Goal: Transaction & Acquisition: Purchase product/service

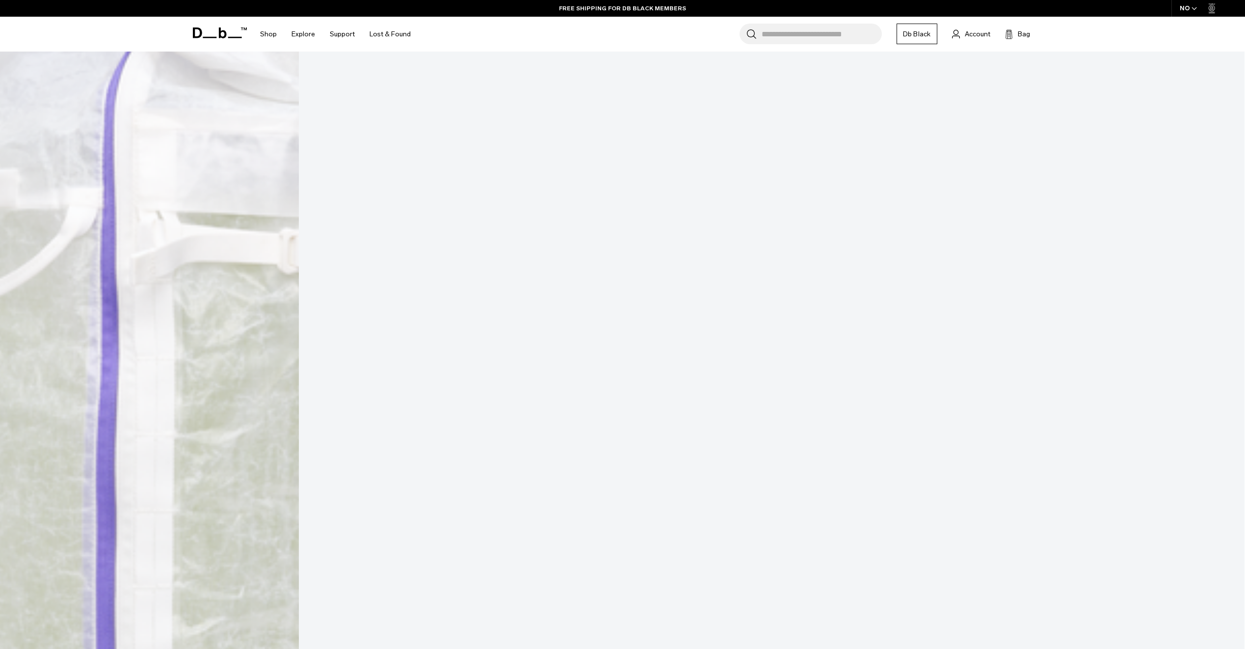
scroll to position [177, 0]
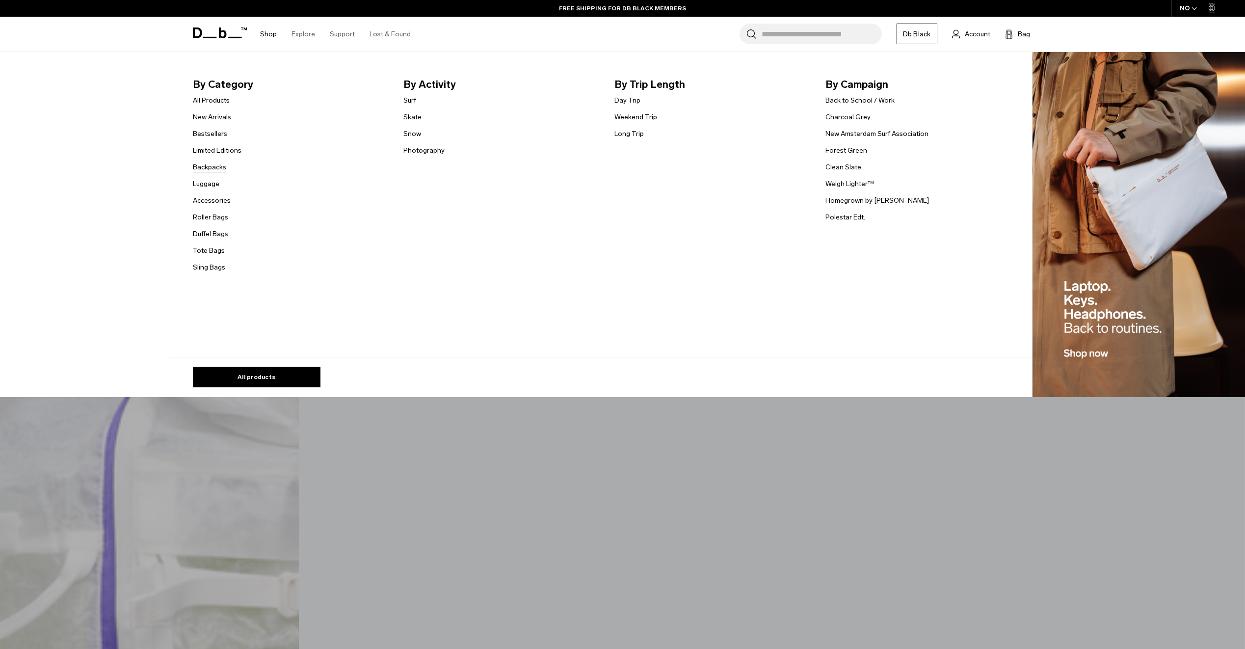
click at [217, 163] on link "Backpacks" at bounding box center [209, 167] width 33 height 10
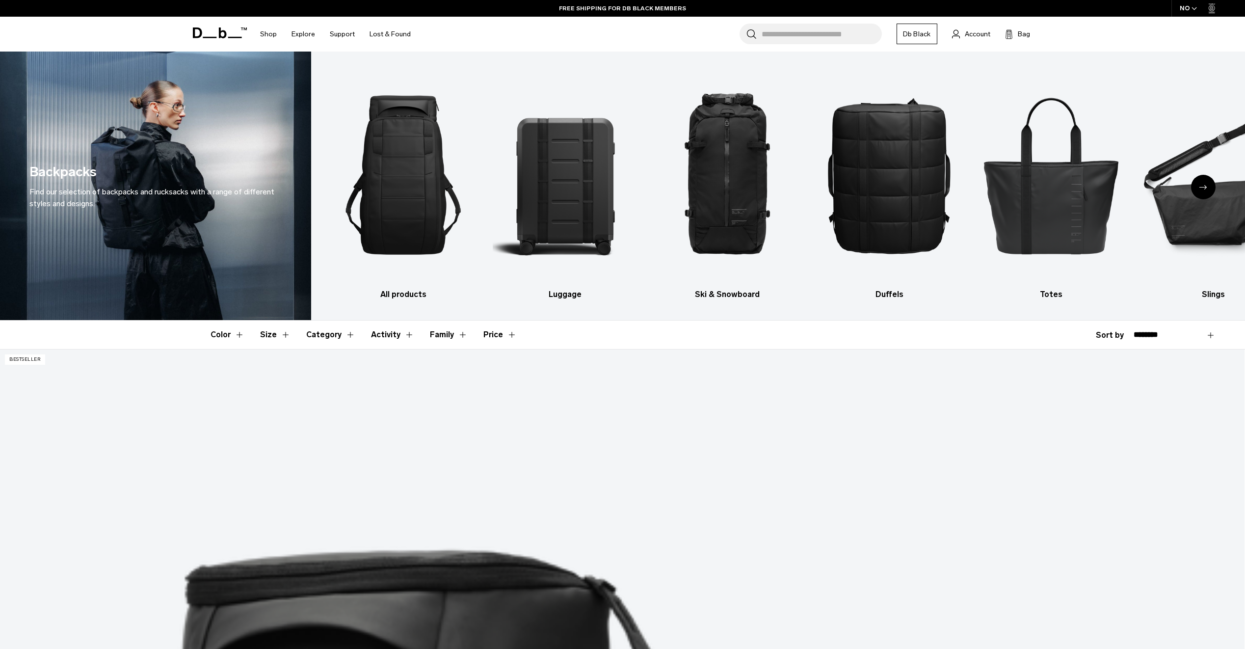
click at [1190, 11] on div "NO" at bounding box center [1188, 8] width 34 height 17
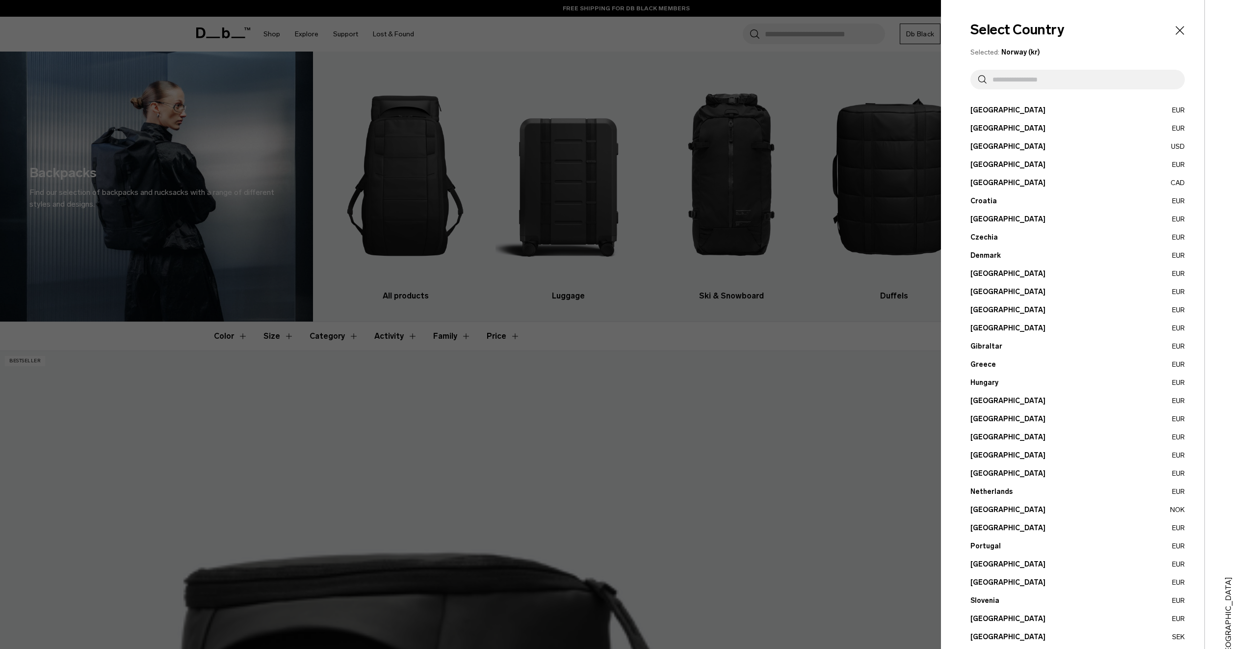
click at [1096, 86] on input "text" at bounding box center [1082, 80] width 190 height 20
click at [995, 328] on button "Germany EUR" at bounding box center [1078, 328] width 214 height 10
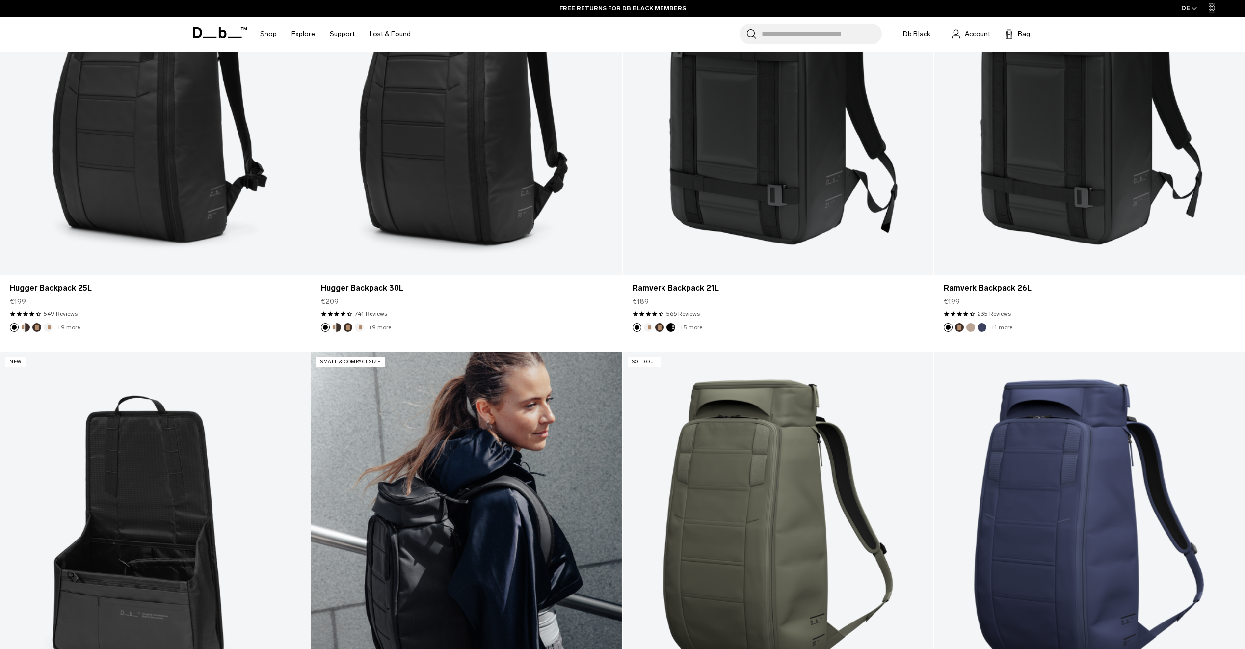
scroll to position [344, 0]
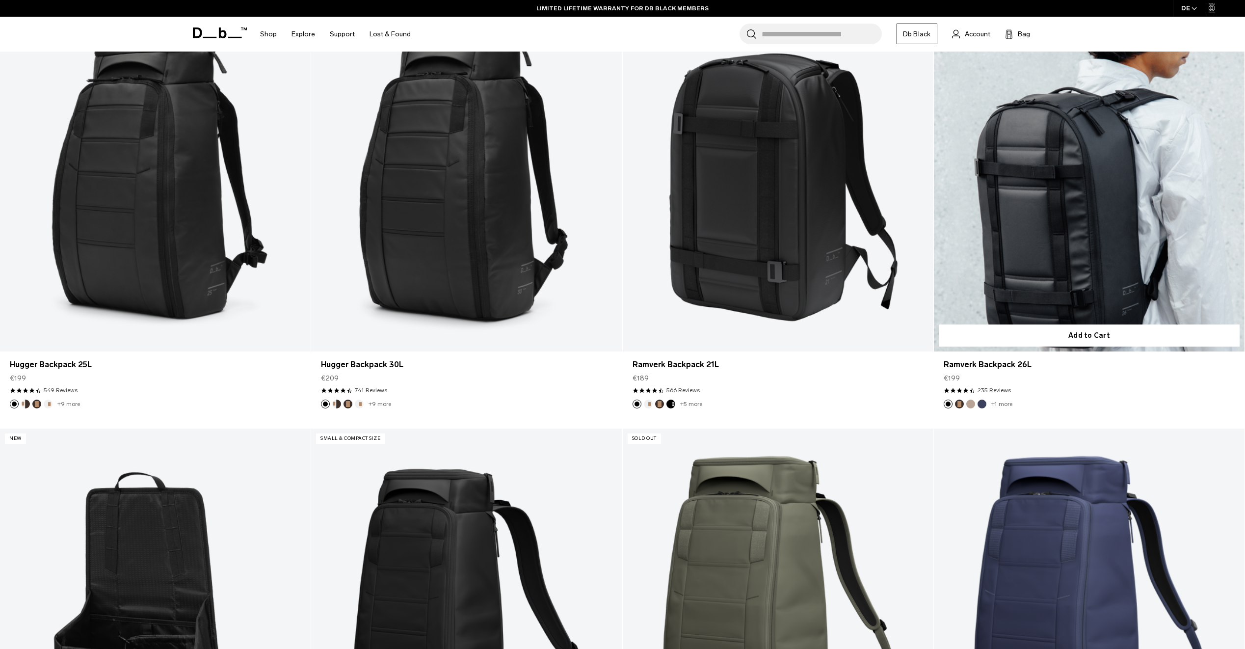
click at [1083, 160] on link "Ramverk Backpack 26L" at bounding box center [1089, 178] width 311 height 345
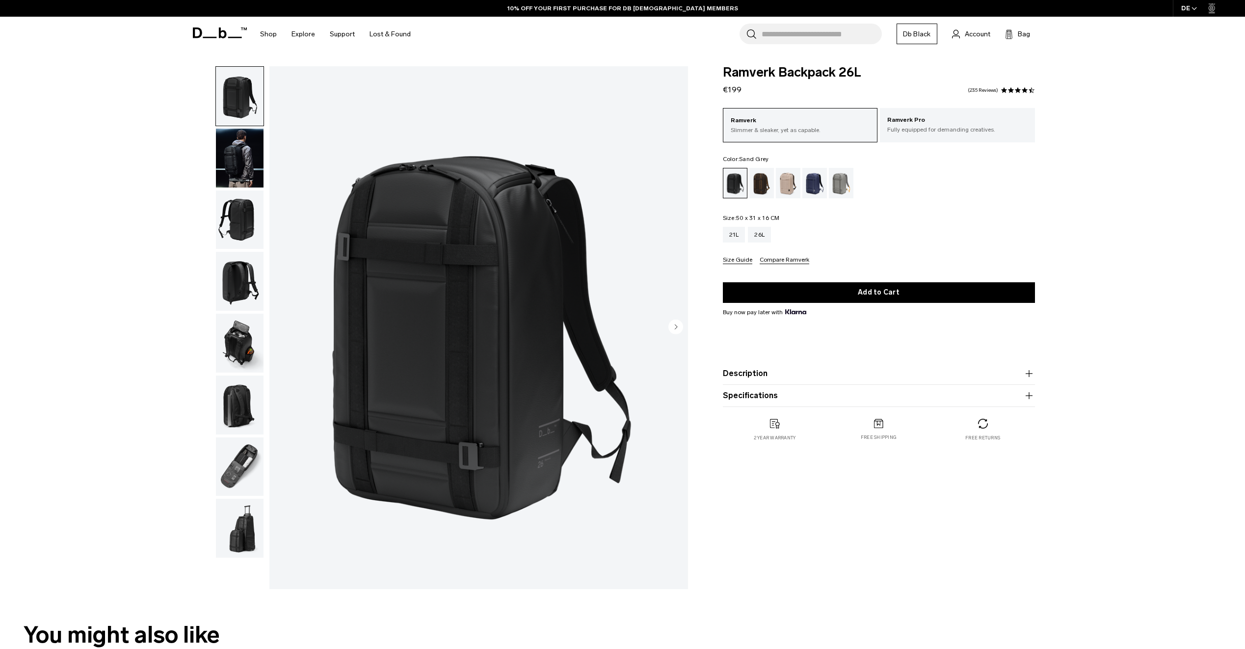
click at [834, 190] on div "Sand Grey" at bounding box center [841, 183] width 25 height 30
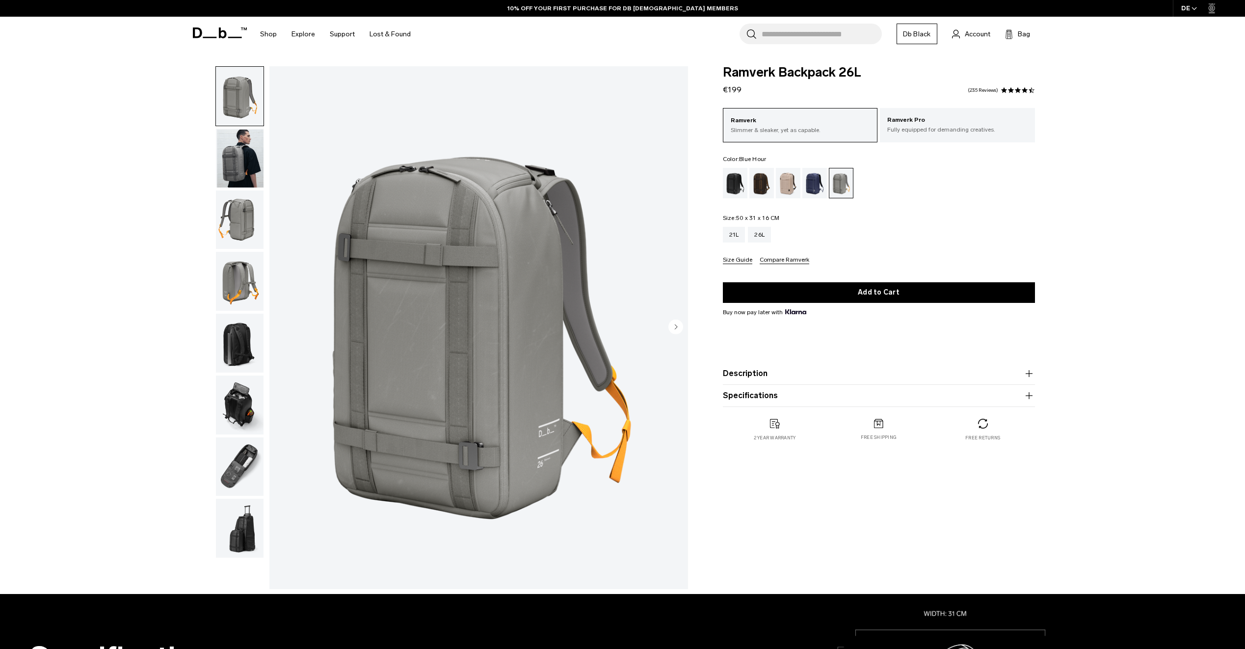
click at [821, 188] on div "Blue Hour" at bounding box center [814, 183] width 25 height 30
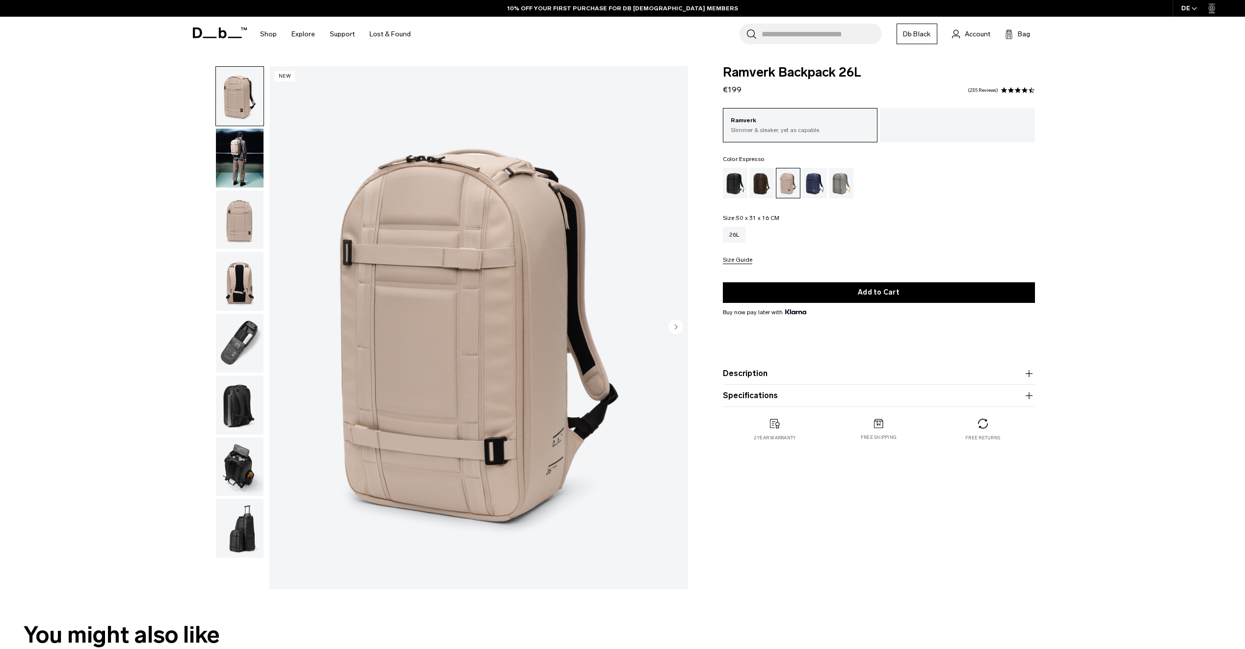
click at [766, 185] on div "Espresso" at bounding box center [761, 183] width 25 height 30
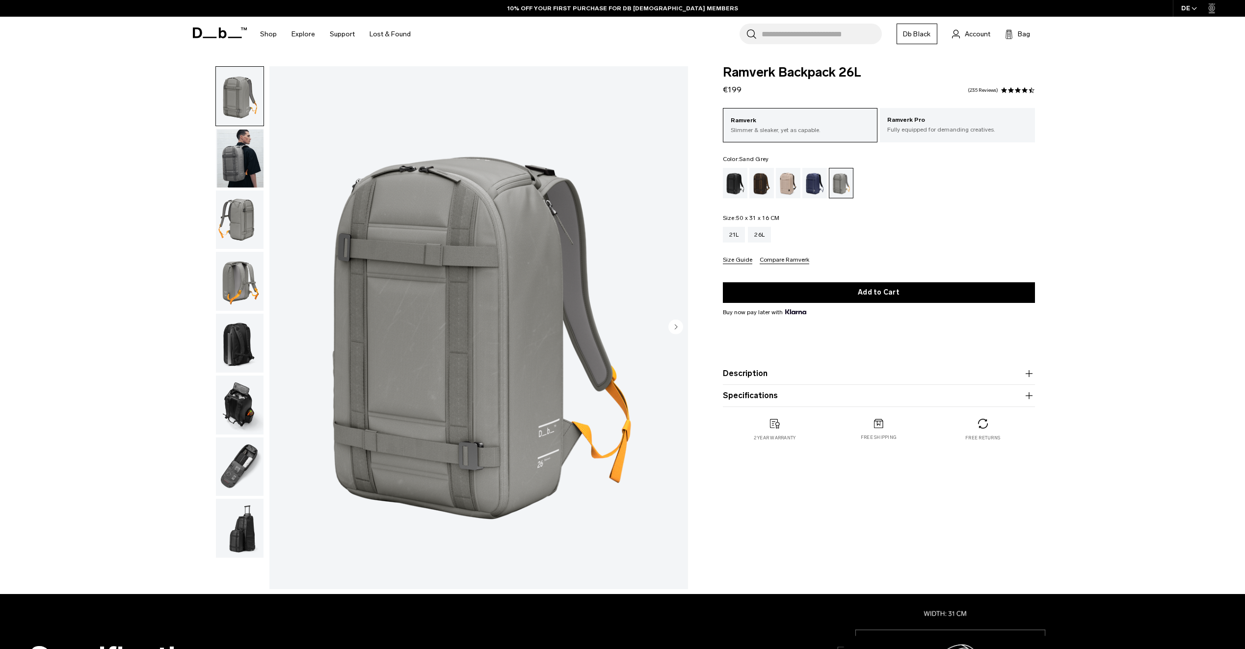
click at [228, 280] on img "button" at bounding box center [240, 281] width 48 height 59
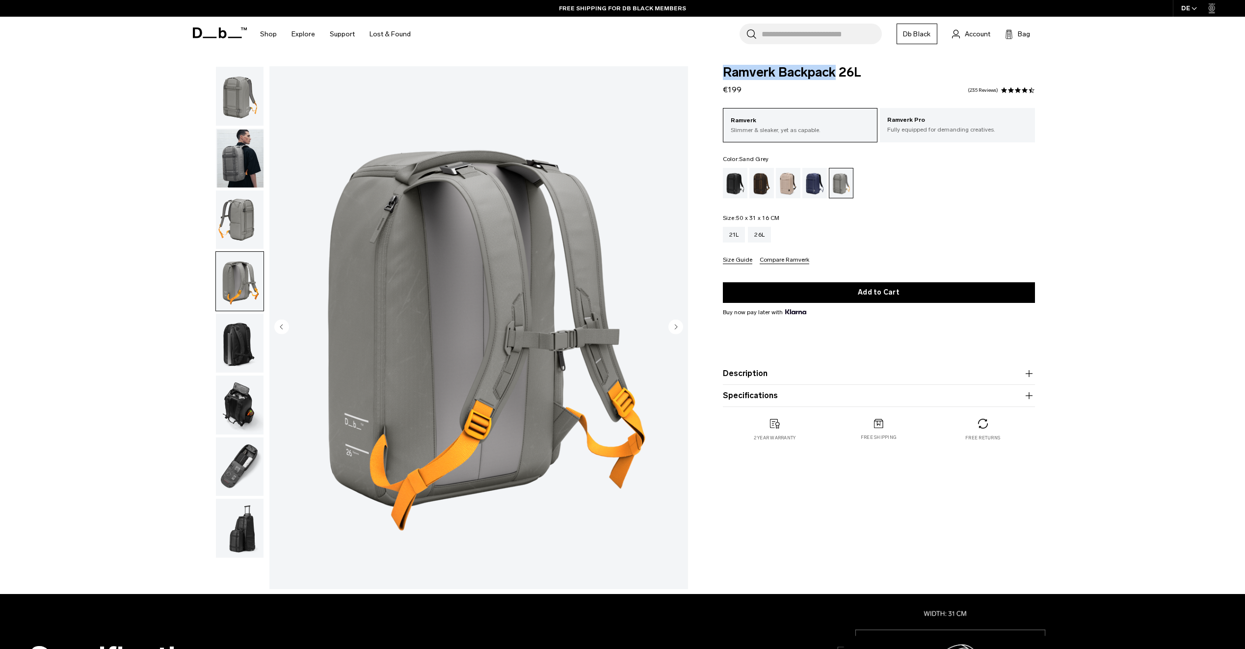
drag, startPoint x: 835, startPoint y: 71, endPoint x: 724, endPoint y: 79, distance: 110.7
click at [724, 79] on span "Ramverk Backpack 26L" at bounding box center [879, 72] width 312 height 13
copy span "Ramverk Backpack"
